Goal: Information Seeking & Learning: Learn about a topic

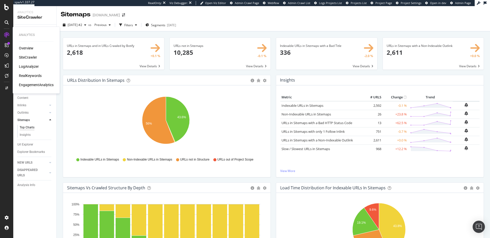
click at [29, 77] on div "RealKeywords" at bounding box center [30, 75] width 23 height 5
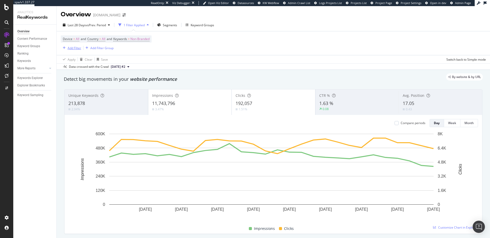
click at [78, 48] on div "Add Filter" at bounding box center [75, 48] width 14 height 4
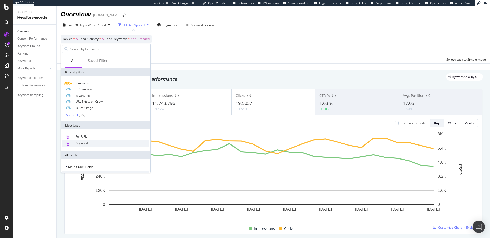
click at [93, 142] on div "Keyword" at bounding box center [105, 143] width 87 height 7
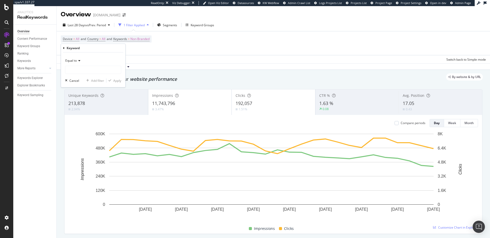
click at [62, 64] on div "Equal to Cancel Add filter Apply" at bounding box center [93, 70] width 64 height 35
click at [70, 60] on span "Equal to" at bounding box center [70, 60] width 11 height 4
click at [77, 110] on span "Contains" at bounding box center [74, 111] width 13 height 4
click at [93, 70] on input "text" at bounding box center [93, 70] width 56 height 8
type input "[DATE]"
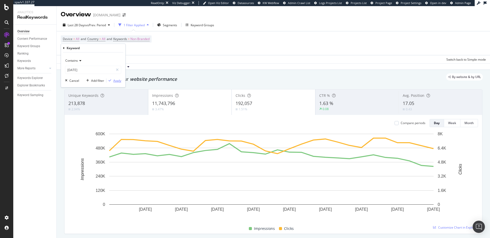
click at [120, 81] on div "Apply" at bounding box center [117, 81] width 8 height 4
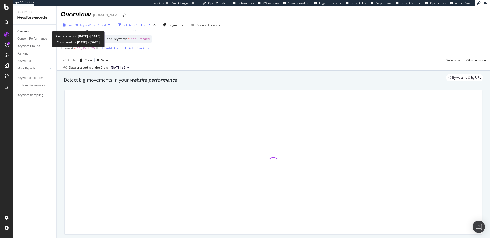
click at [87, 23] on span "vs Prev. Period" at bounding box center [96, 25] width 20 height 4
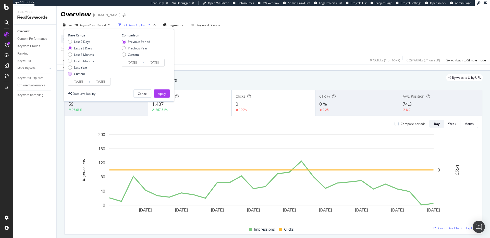
click at [70, 72] on div "Custom" at bounding box center [70, 74] width 4 height 4
click at [76, 81] on input "[DATE]" at bounding box center [78, 81] width 20 height 7
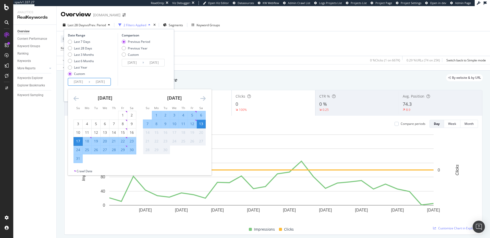
click at [77, 99] on icon "Move backward to switch to the previous month." at bounding box center [75, 98] width 5 height 6
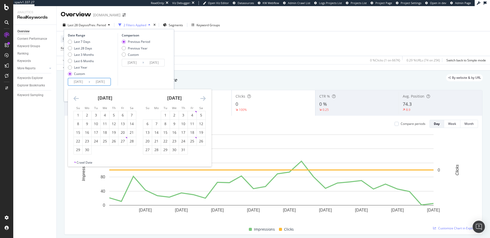
click at [77, 99] on icon "Move backward to switch to the previous month." at bounding box center [75, 98] width 5 height 6
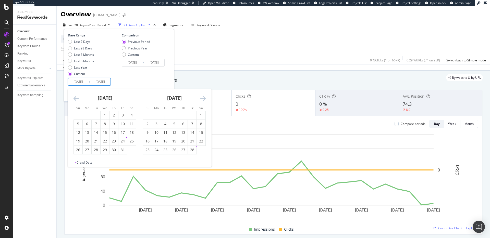
click at [77, 99] on icon "Move backward to switch to the previous month." at bounding box center [75, 98] width 5 height 6
click at [167, 135] on div "15" at bounding box center [165, 132] width 9 height 5
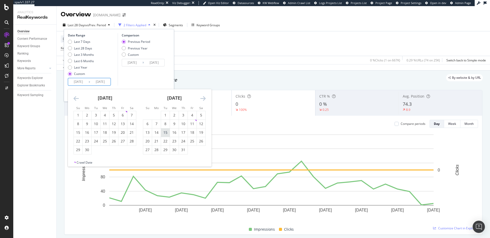
type input "[DATE]"
click at [105, 83] on input "[DATE]" at bounding box center [100, 81] width 20 height 7
click at [203, 98] on icon "Move forward to switch to the next month." at bounding box center [202, 98] width 5 height 6
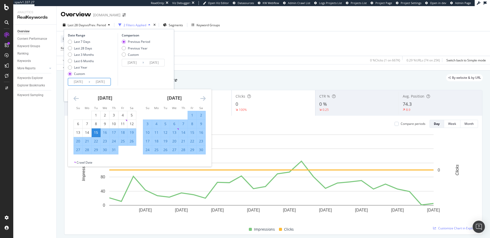
click at [204, 98] on icon "Move forward to switch to the next month." at bounding box center [202, 98] width 5 height 6
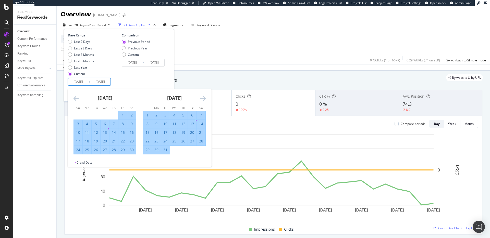
click at [149, 131] on div "15" at bounding box center [147, 132] width 9 height 5
type input "[DATE]"
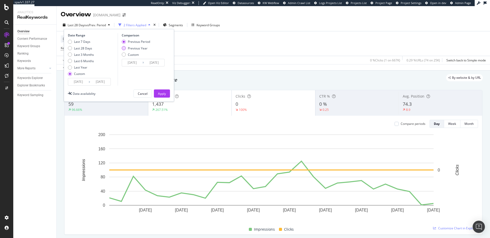
click at [125, 49] on div "Previous Year" at bounding box center [124, 48] width 4 height 4
type input "[DATE]"
click at [166, 91] on div "Apply" at bounding box center [162, 94] width 8 height 8
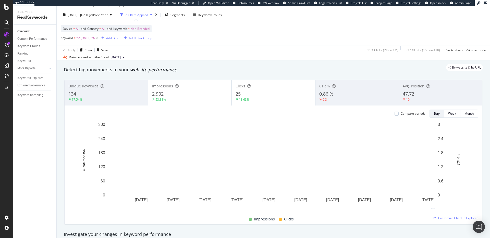
scroll to position [7, 0]
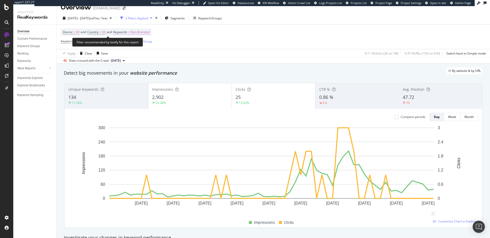
click at [148, 31] on span "Non-Branded" at bounding box center [139, 32] width 19 height 7
click at [145, 44] on icon "button" at bounding box center [145, 44] width 2 height 3
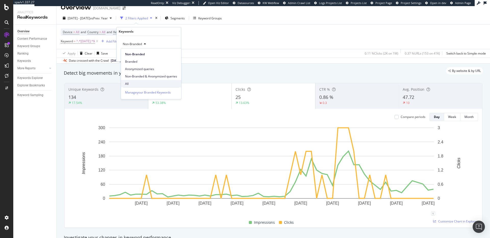
click at [133, 86] on div "All" at bounding box center [151, 83] width 60 height 7
click at [172, 55] on div "Apply" at bounding box center [173, 55] width 8 height 4
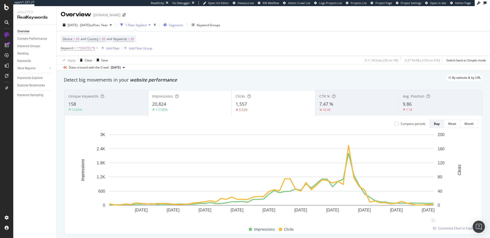
click at [183, 24] on span "Segments" at bounding box center [176, 25] width 14 height 4
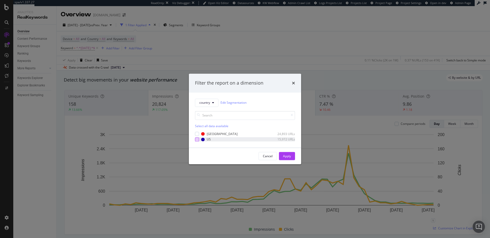
click at [198, 140] on div "modal" at bounding box center [197, 140] width 4 height 4
click at [291, 154] on button "Apply" at bounding box center [287, 156] width 16 height 8
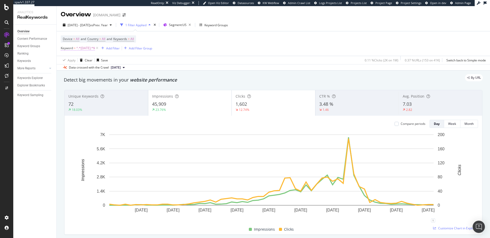
click at [82, 48] on span "^.*[DATE].*$" at bounding box center [85, 48] width 19 height 7
click at [206, 40] on div "Device = All and Country = All and Keywords = All Keyword = ^.*[DATE].*$ Add Fi…" at bounding box center [273, 43] width 425 height 24
click at [106, 21] on div "[DATE] - [DATE] vs Prev. Year" at bounding box center [87, 25] width 53 height 8
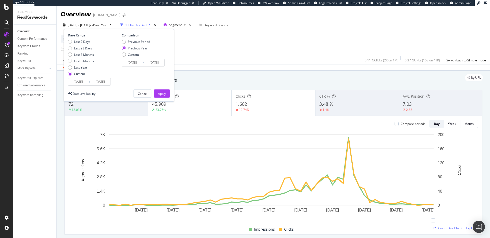
click at [251, 47] on div "Device = All and Country = All and Keywords = All Keyword = ^.*[DATE].*$ Add Fi…" at bounding box center [273, 43] width 425 height 24
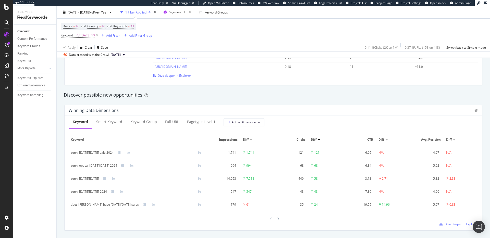
scroll to position [476, 0]
